Goal: Use online tool/utility

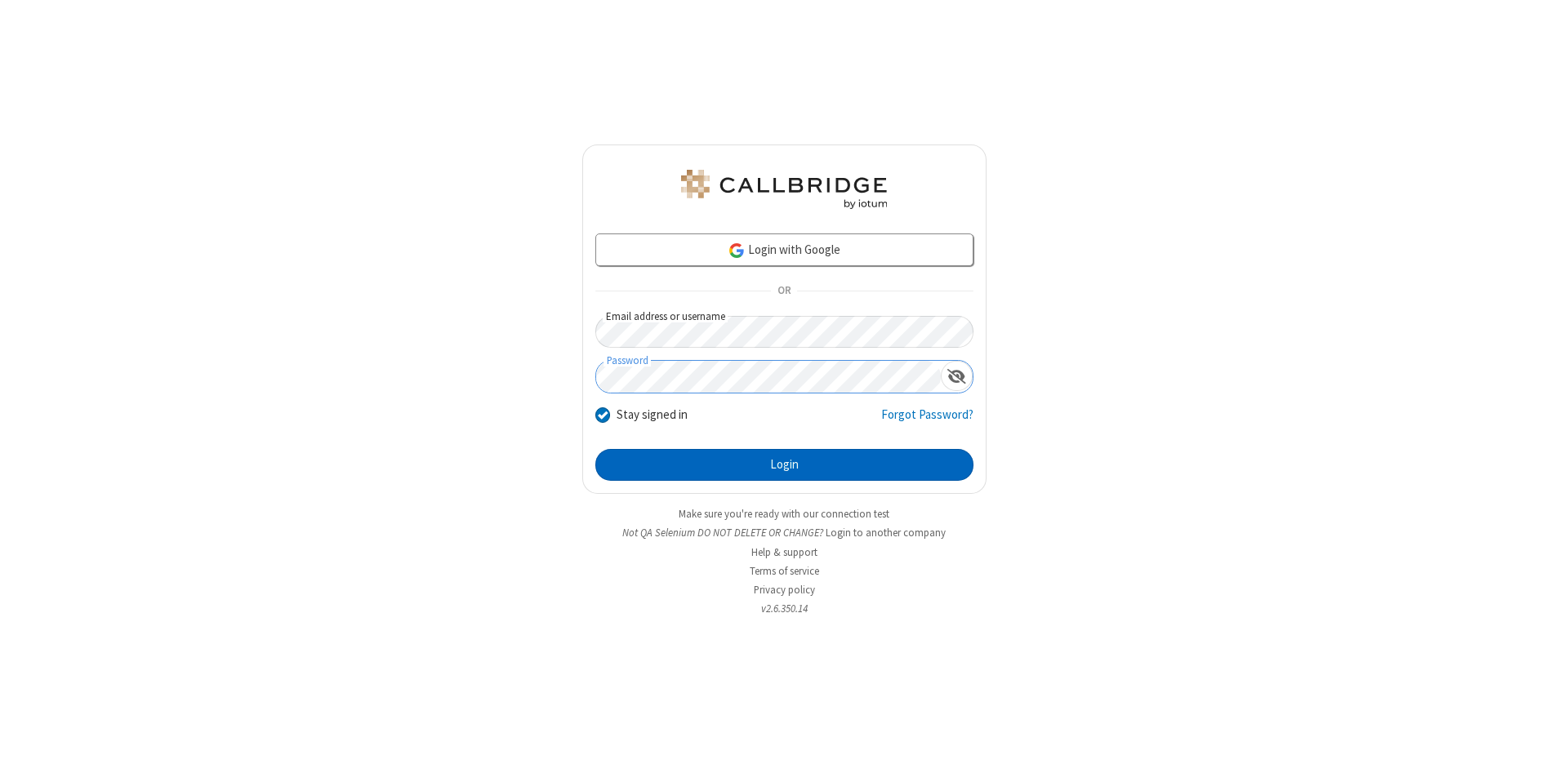
click at [784, 466] on button "Login" at bounding box center [784, 466] width 378 height 33
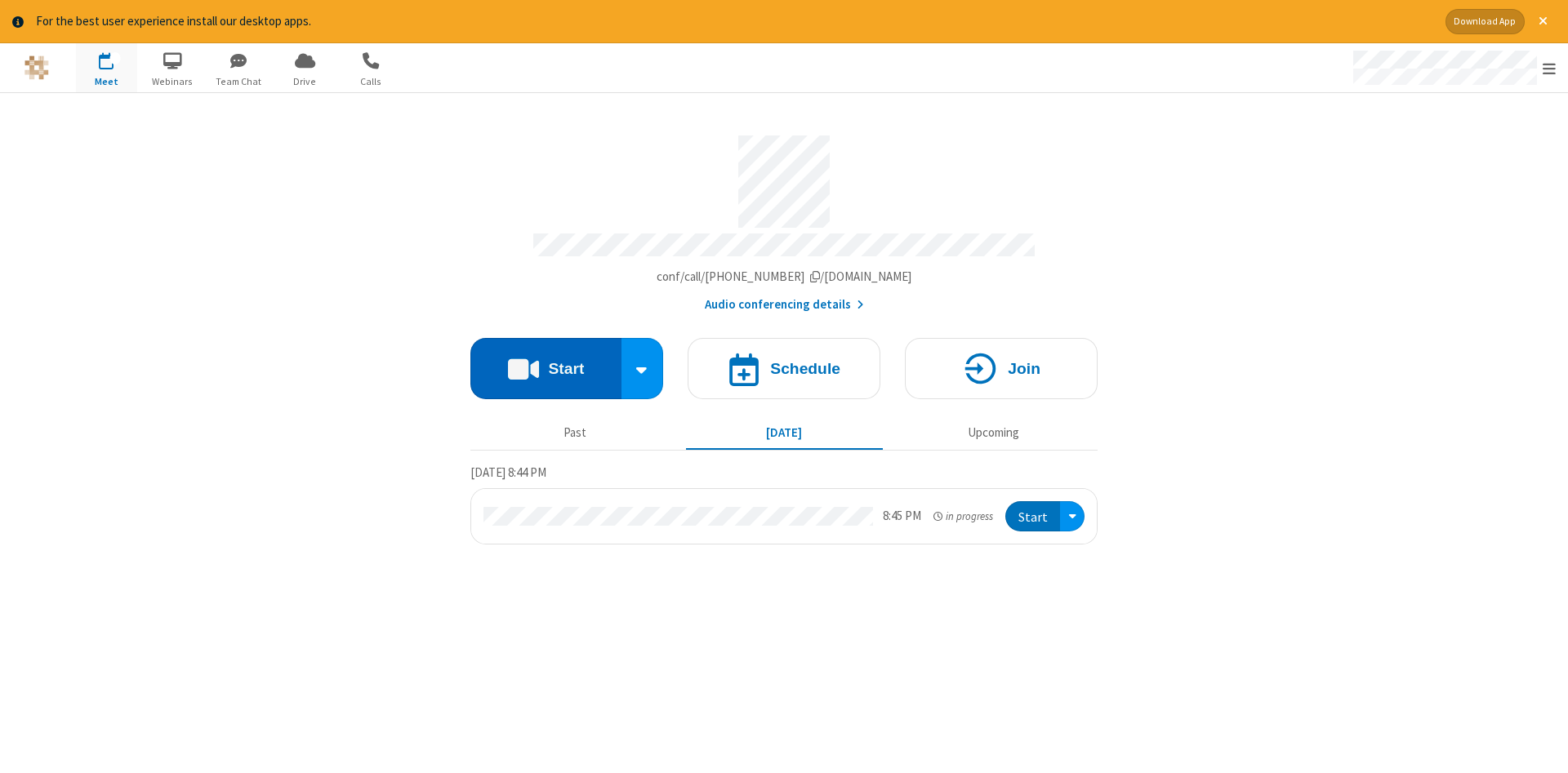
click at [545, 363] on button "Start" at bounding box center [545, 368] width 151 height 61
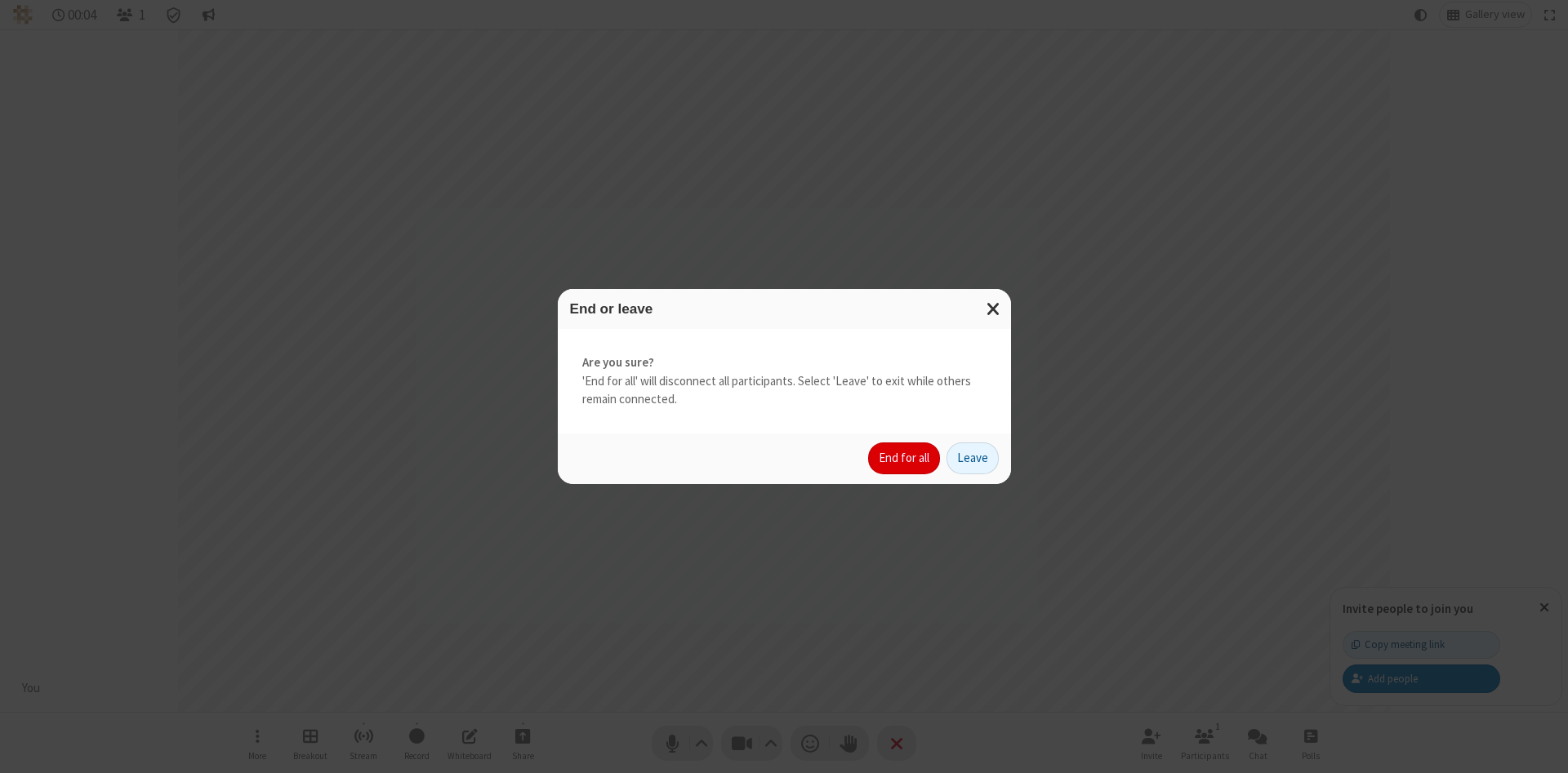
click at [905, 458] on button "End for all" at bounding box center [903, 459] width 72 height 33
